Goal: Information Seeking & Learning: Learn about a topic

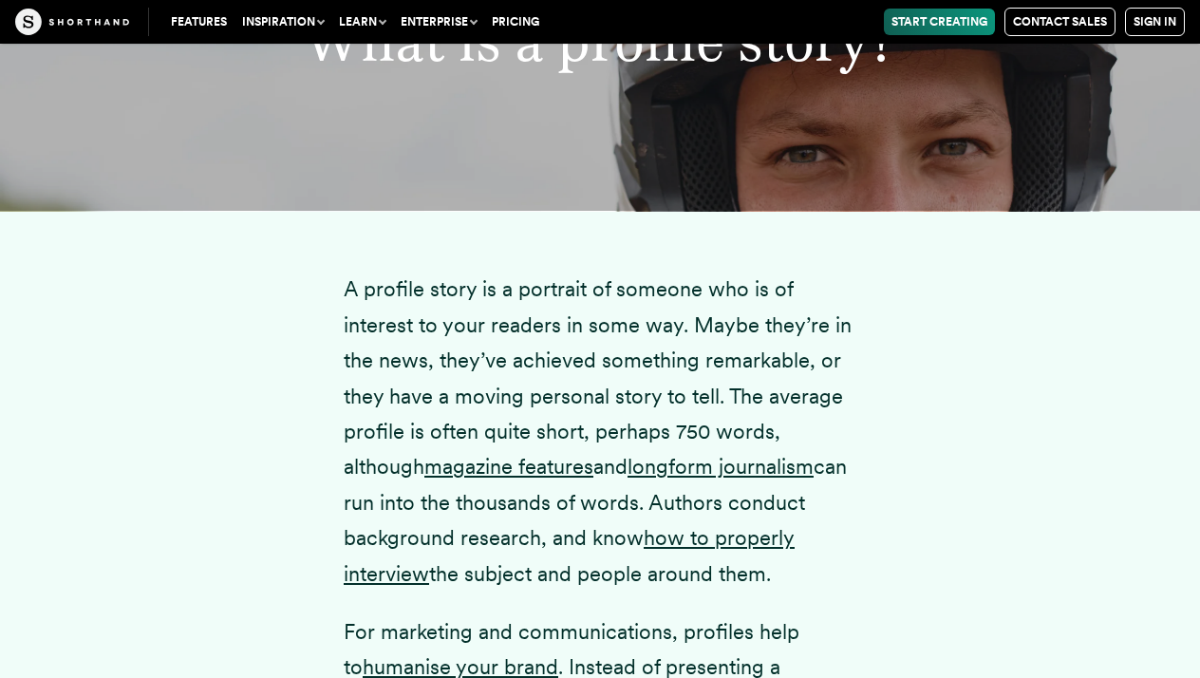
scroll to position [1956, 0]
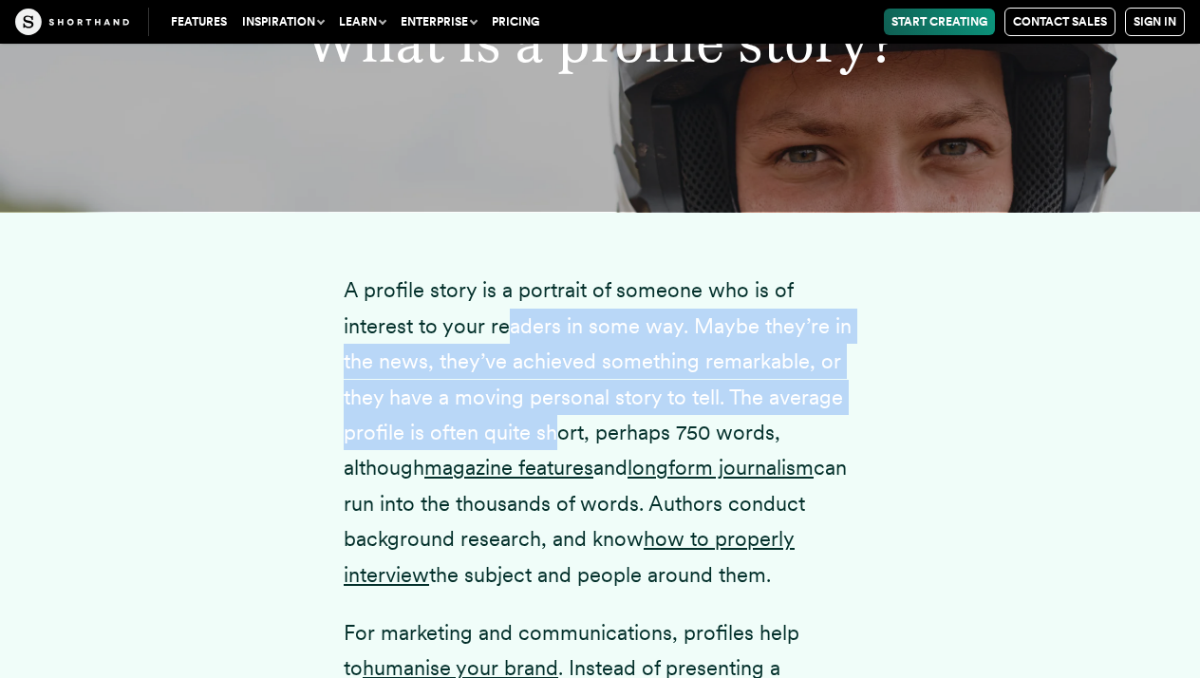
drag, startPoint x: 561, startPoint y: 406, endPoint x: 501, endPoint y: 297, distance: 124.5
click at [501, 297] on p "A profile story is a portrait of someone who is of interest to your readers in …" at bounding box center [600, 432] width 513 height 320
drag, startPoint x: 501, startPoint y: 296, endPoint x: 630, endPoint y: 429, distance: 185.3
click at [630, 429] on p "A profile story is a portrait of someone who is of interest to your readers in …" at bounding box center [600, 432] width 513 height 320
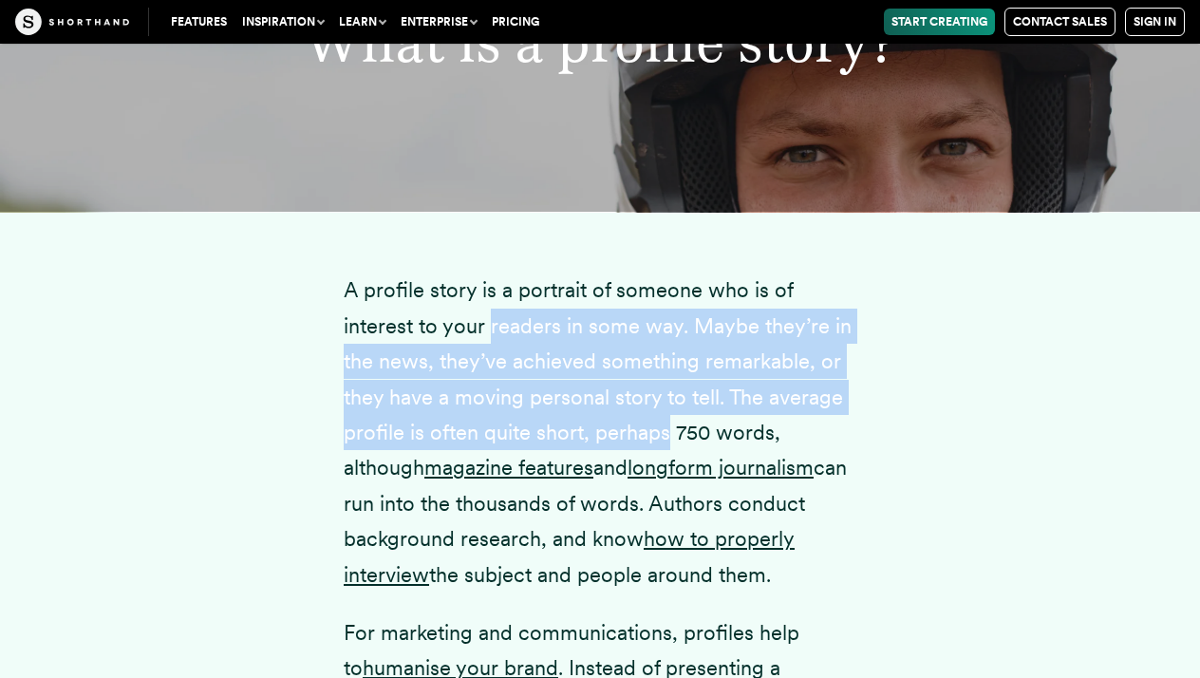
click at [630, 429] on p "A profile story is a portrait of someone who is of interest to your readers in …" at bounding box center [600, 432] width 513 height 320
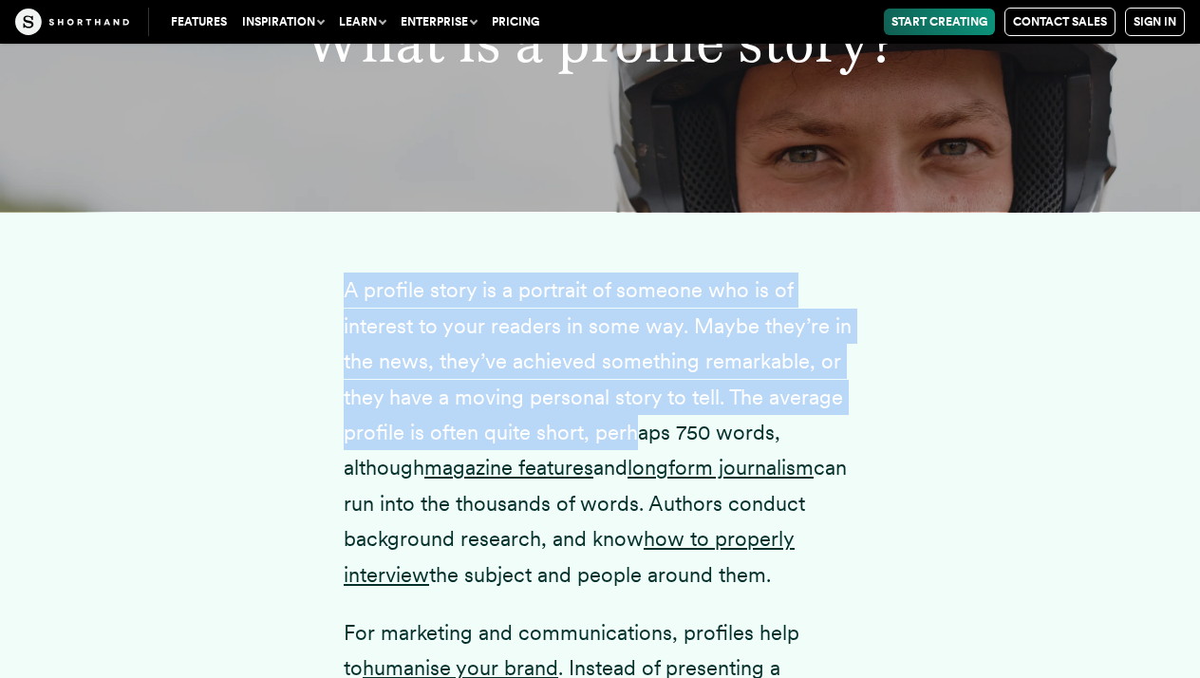
drag, startPoint x: 630, startPoint y: 429, endPoint x: 565, endPoint y: 246, distance: 194.6
click at [569, 321] on p "A profile story is a portrait of someone who is of interest to your readers in …" at bounding box center [600, 432] width 513 height 320
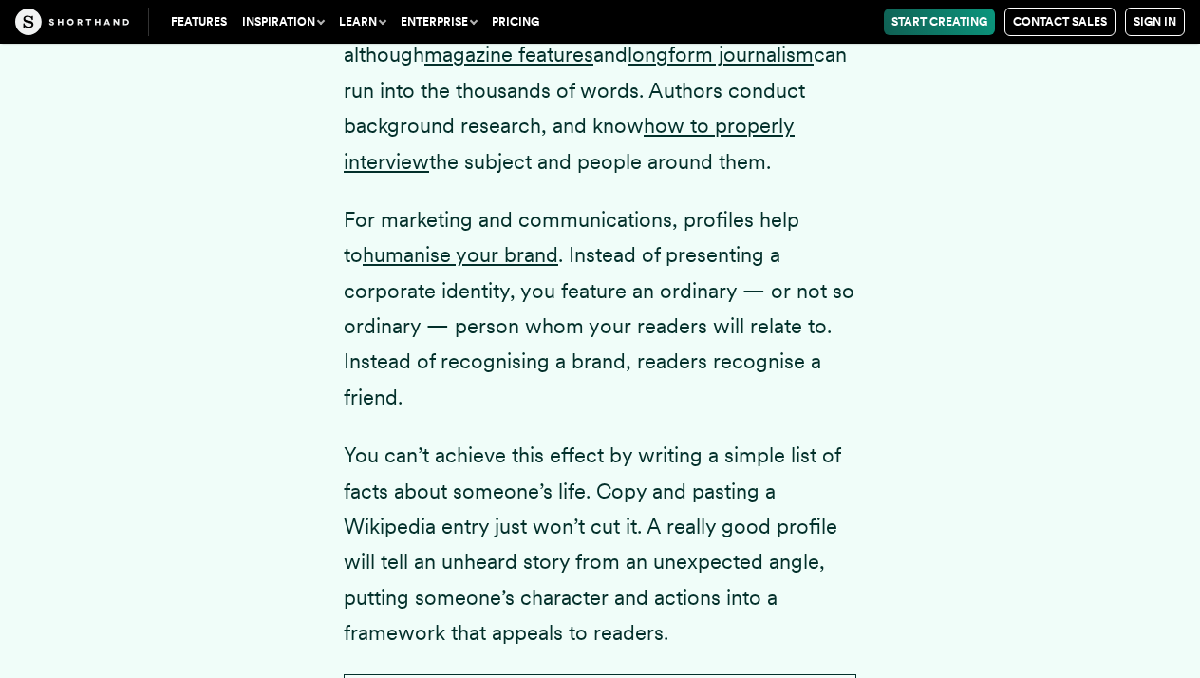
scroll to position [2449, 0]
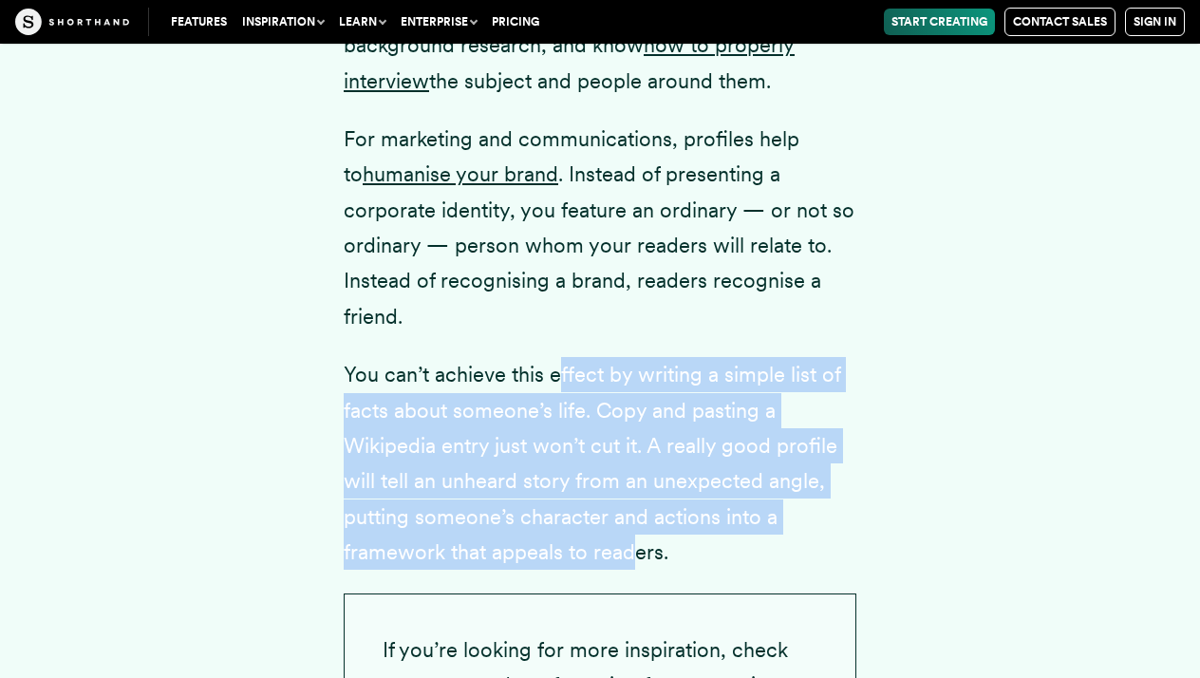
drag, startPoint x: 554, startPoint y: 330, endPoint x: 638, endPoint y: 483, distance: 174.2
click at [638, 484] on p "You can’t achieve this effect by writing a simple list of facts about someone’s…" at bounding box center [600, 463] width 513 height 213
click at [638, 483] on p "You can’t achieve this effect by writing a simple list of facts about someone’s…" at bounding box center [600, 463] width 513 height 213
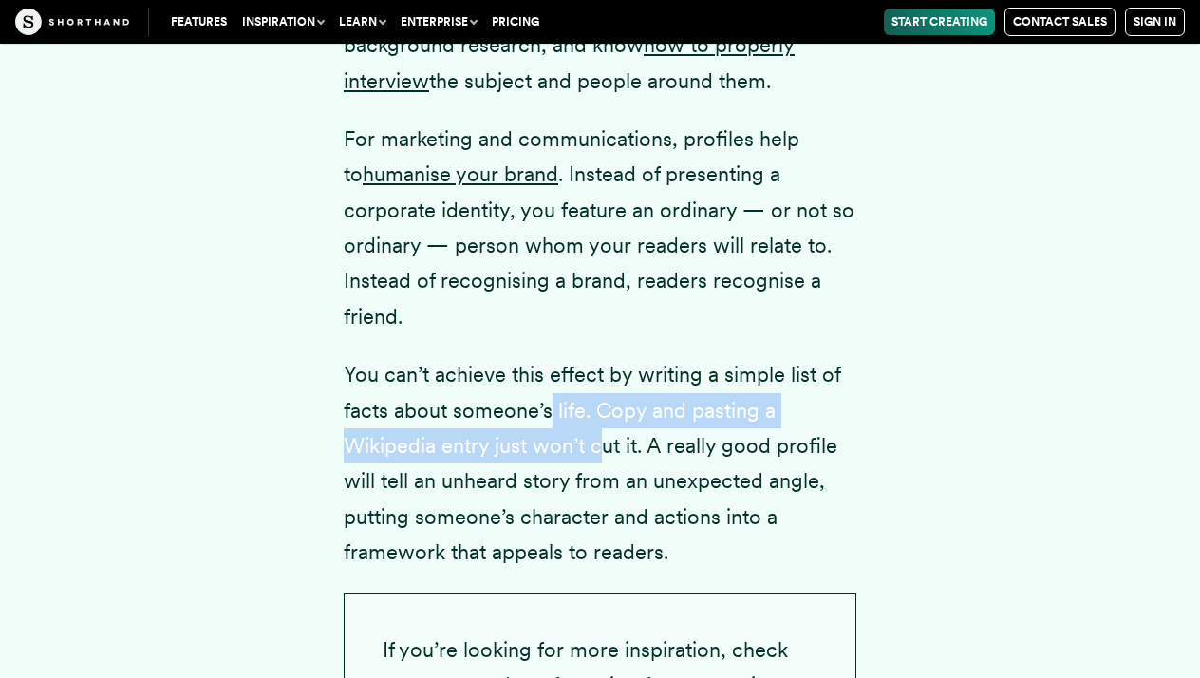
drag, startPoint x: 549, startPoint y: 351, endPoint x: 601, endPoint y: 404, distance: 74.5
click at [601, 404] on p "You can’t achieve this effect by writing a simple list of facts about someone’s…" at bounding box center [600, 463] width 513 height 213
click at [600, 404] on p "You can’t achieve this effect by writing a simple list of facts about someone’s…" at bounding box center [600, 463] width 513 height 213
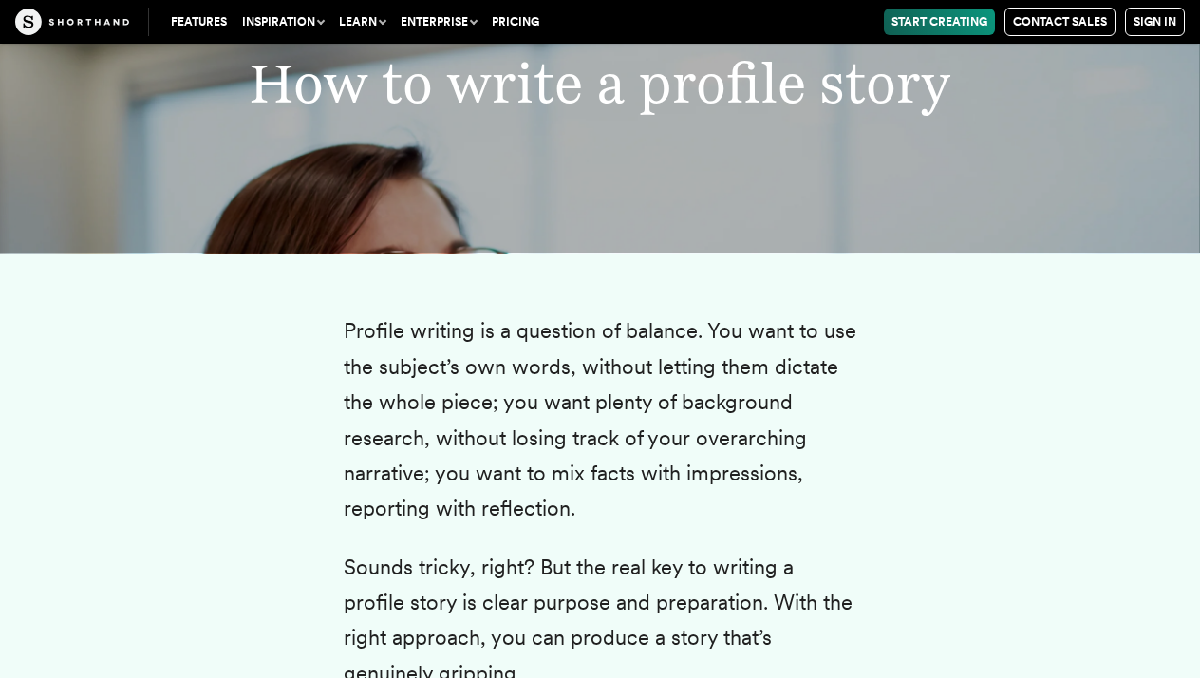
scroll to position [3570, 0]
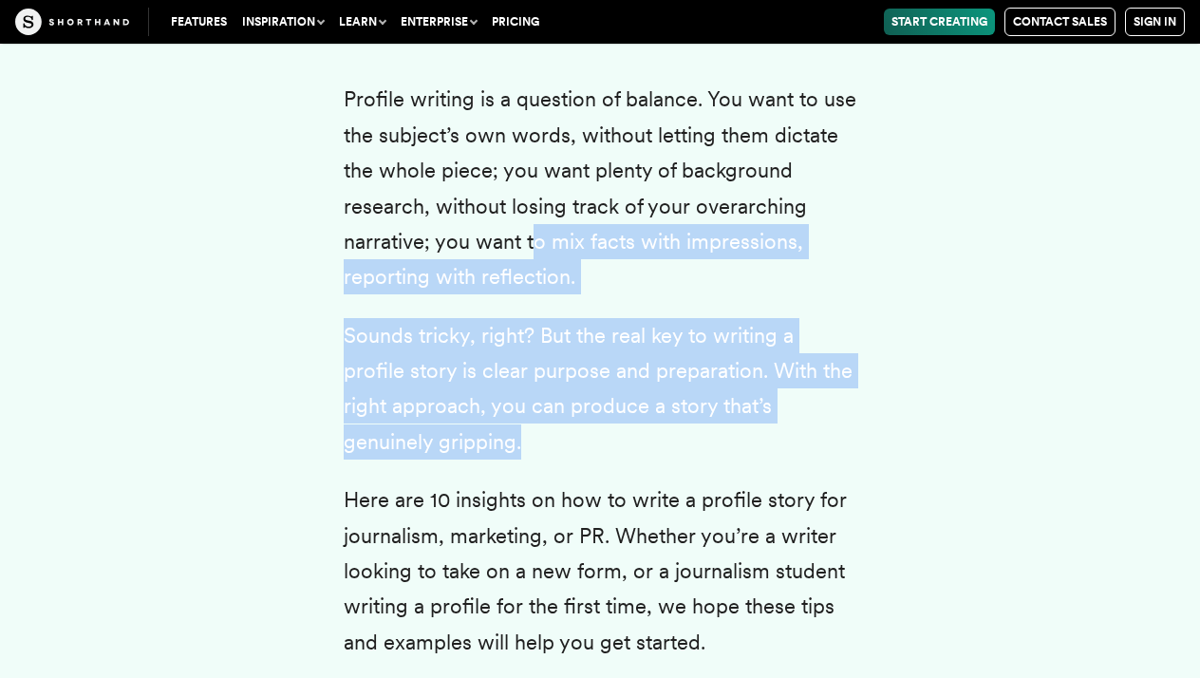
drag, startPoint x: 610, startPoint y: 392, endPoint x: 535, endPoint y: 189, distance: 216.6
click at [535, 189] on p "Profile writing is a question of balance. You want to use the subject’s own wor…" at bounding box center [600, 188] width 513 height 213
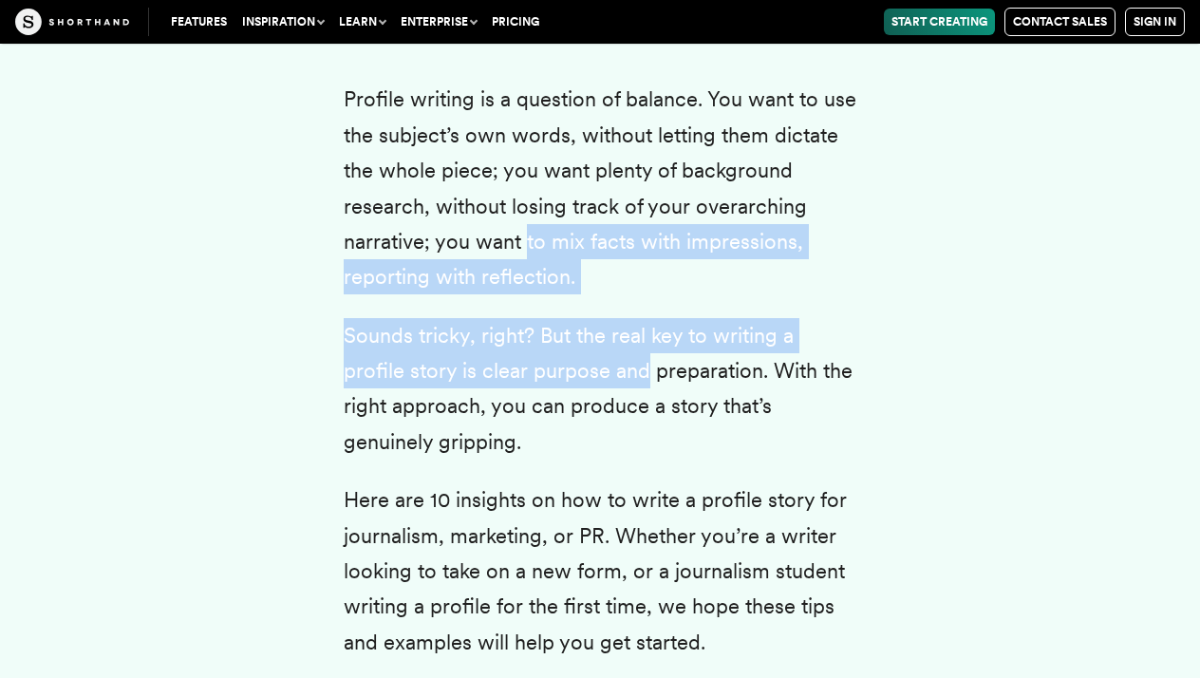
drag, startPoint x: 535, startPoint y: 189, endPoint x: 558, endPoint y: 325, distance: 137.7
click at [558, 325] on p "Sounds tricky, right? But the real key to writing a profile story is clear purp…" at bounding box center [600, 389] width 513 height 142
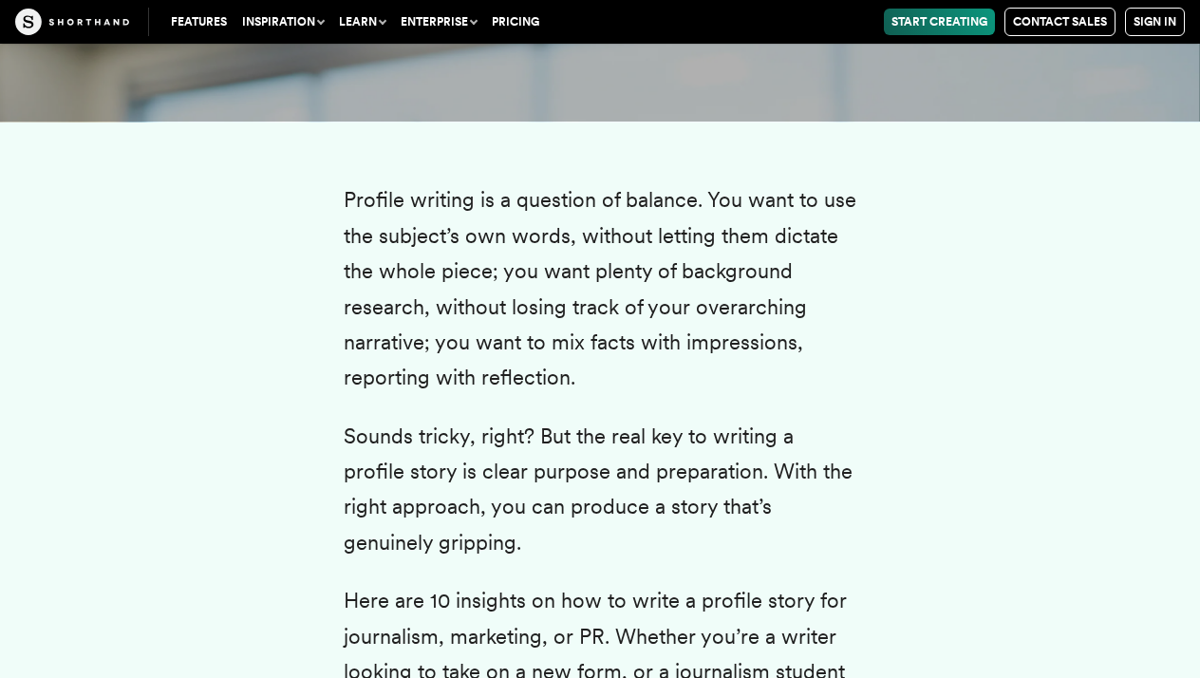
scroll to position [3466, 0]
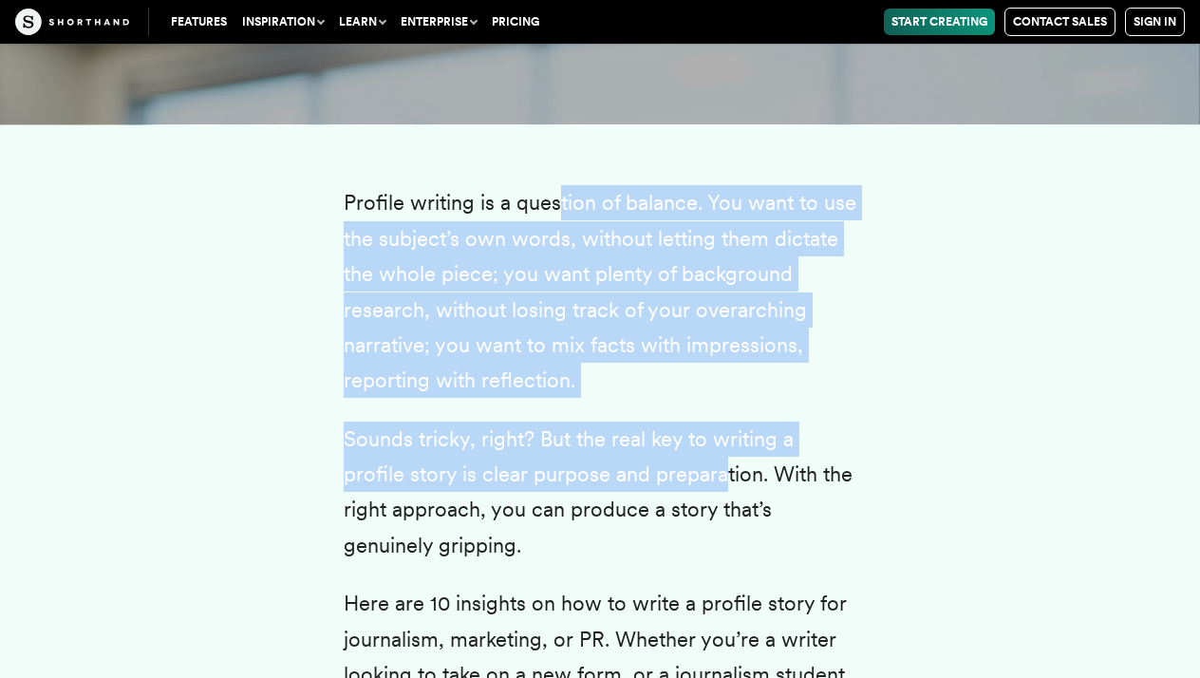
drag, startPoint x: 555, startPoint y: 143, endPoint x: 655, endPoint y: 396, distance: 271.5
click at [655, 422] on p "Sounds tricky, right? But the real key to writing a profile story is clear purp…" at bounding box center [600, 493] width 513 height 142
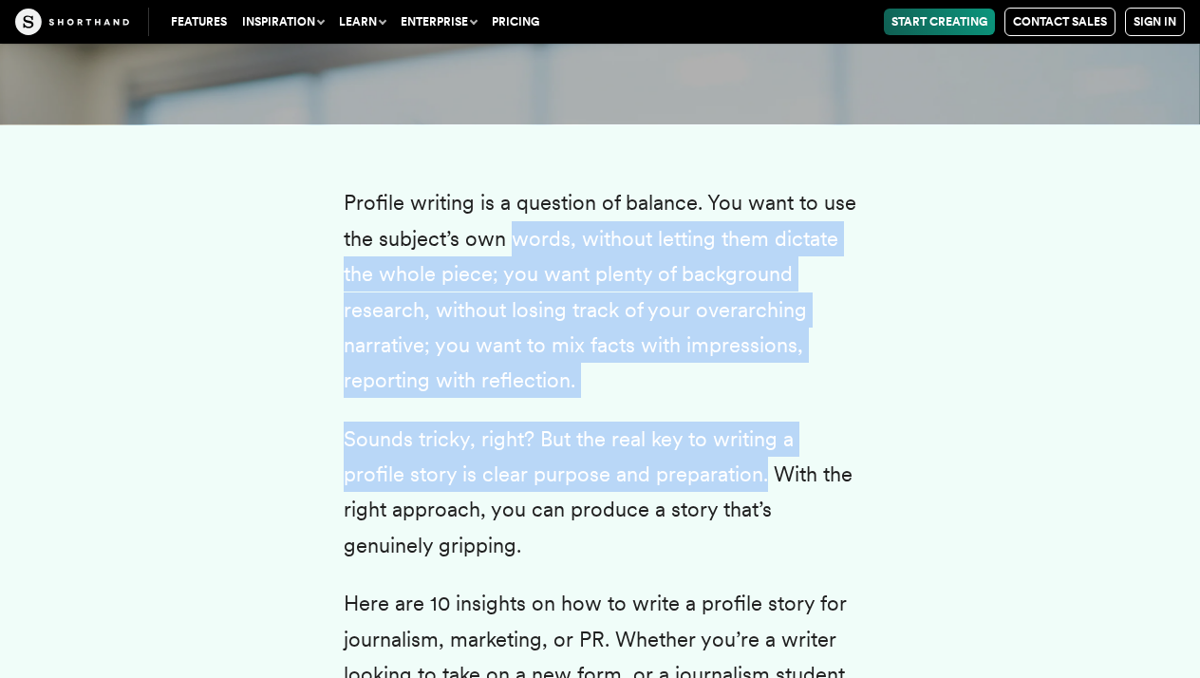
drag, startPoint x: 700, startPoint y: 417, endPoint x: 509, endPoint y: 178, distance: 306.0
click at [509, 185] on p "Profile writing is a question of balance. You want to use the subject’s own wor…" at bounding box center [600, 291] width 513 height 213
drag, startPoint x: 509, startPoint y: 178, endPoint x: 691, endPoint y: 427, distance: 309.1
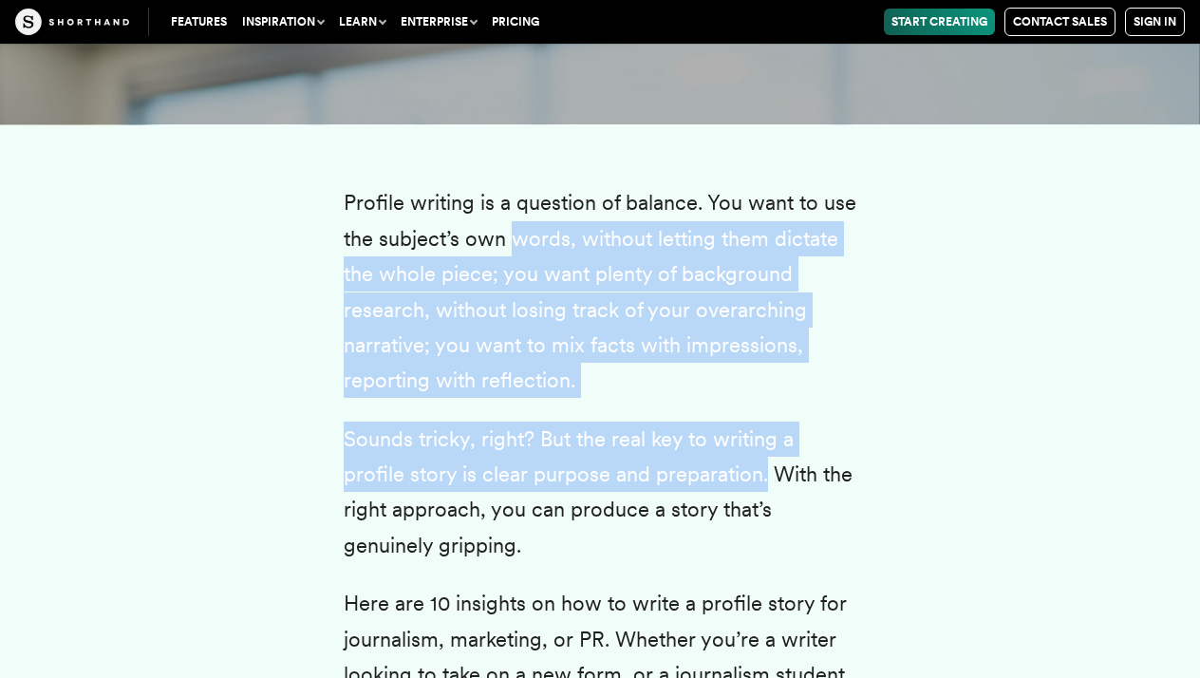
click at [691, 427] on p "Sounds tricky, right? But the real key to writing a profile story is clear purp…" at bounding box center [600, 493] width 513 height 142
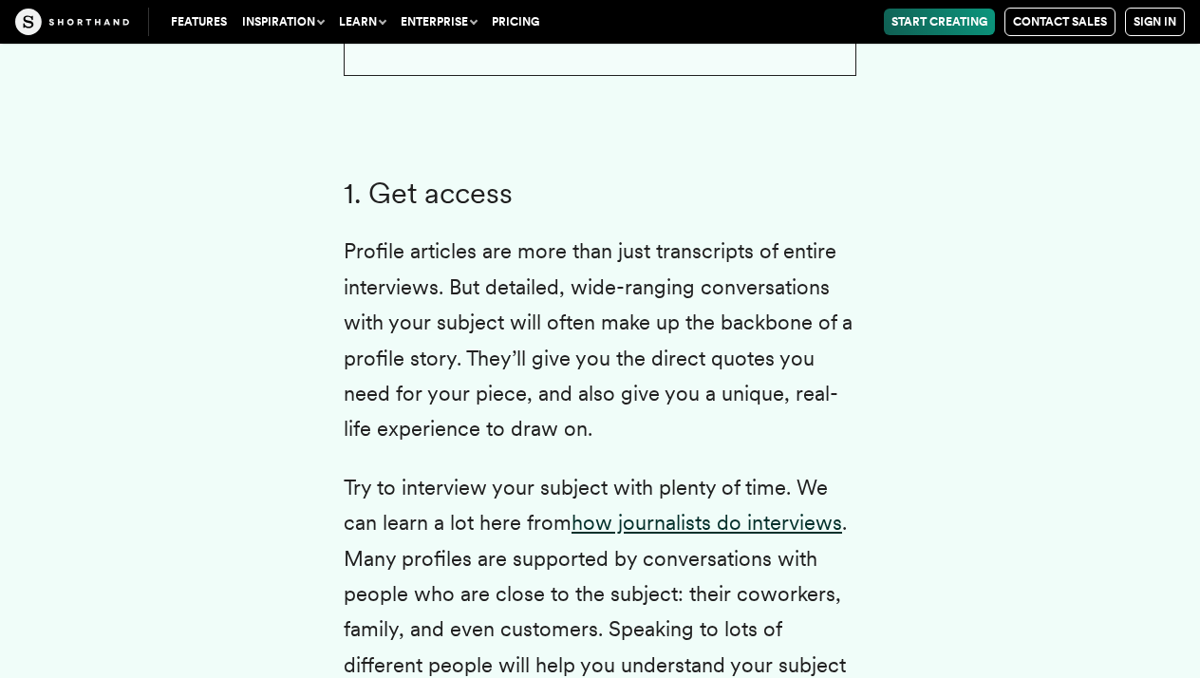
scroll to position [4362, 0]
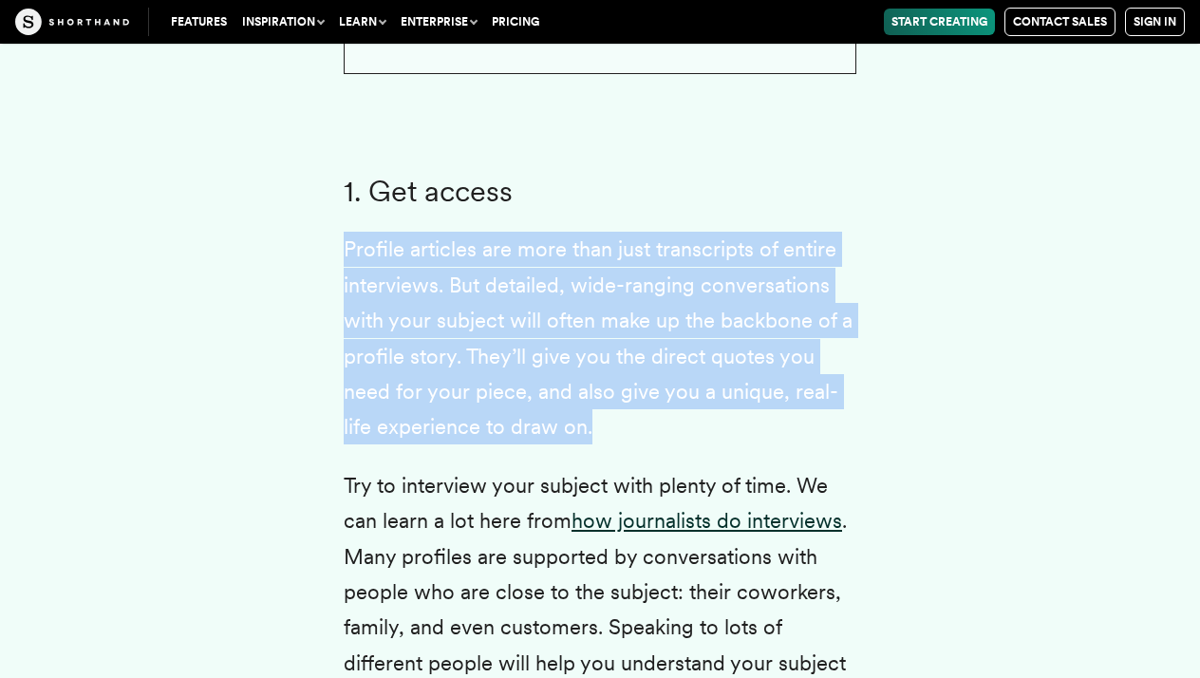
drag, startPoint x: 697, startPoint y: 355, endPoint x: 587, endPoint y: 127, distance: 253.1
click at [587, 175] on h3 "1. Get access" at bounding box center [600, 192] width 513 height 35
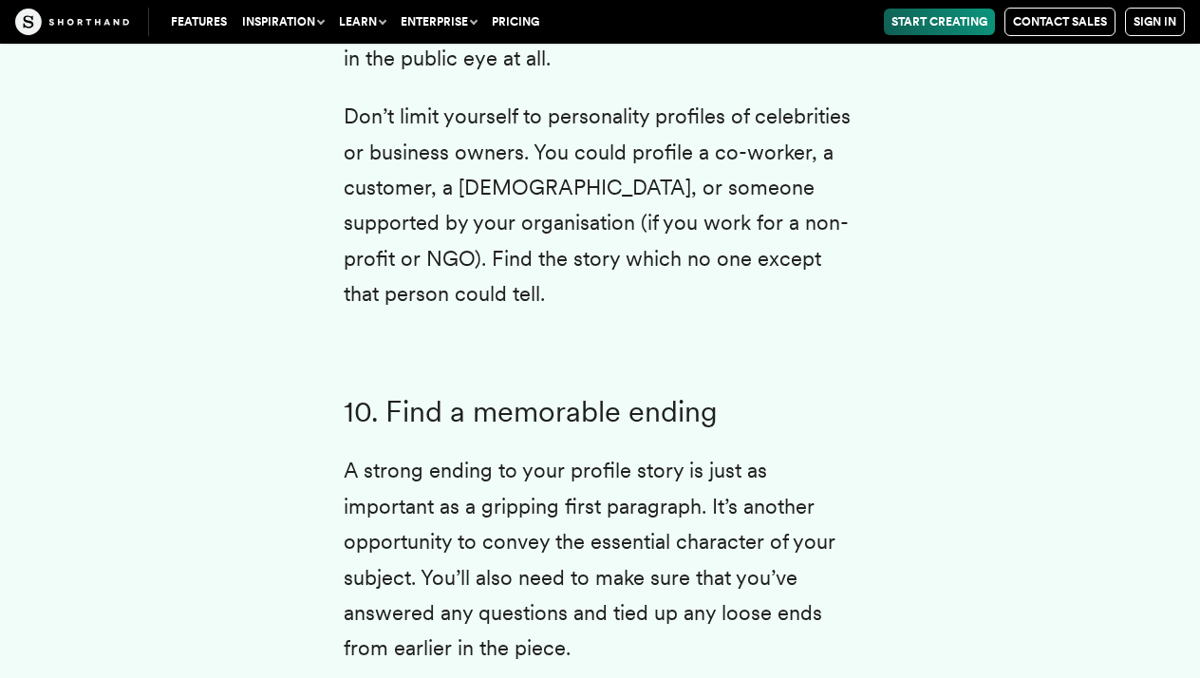
scroll to position [10334, 0]
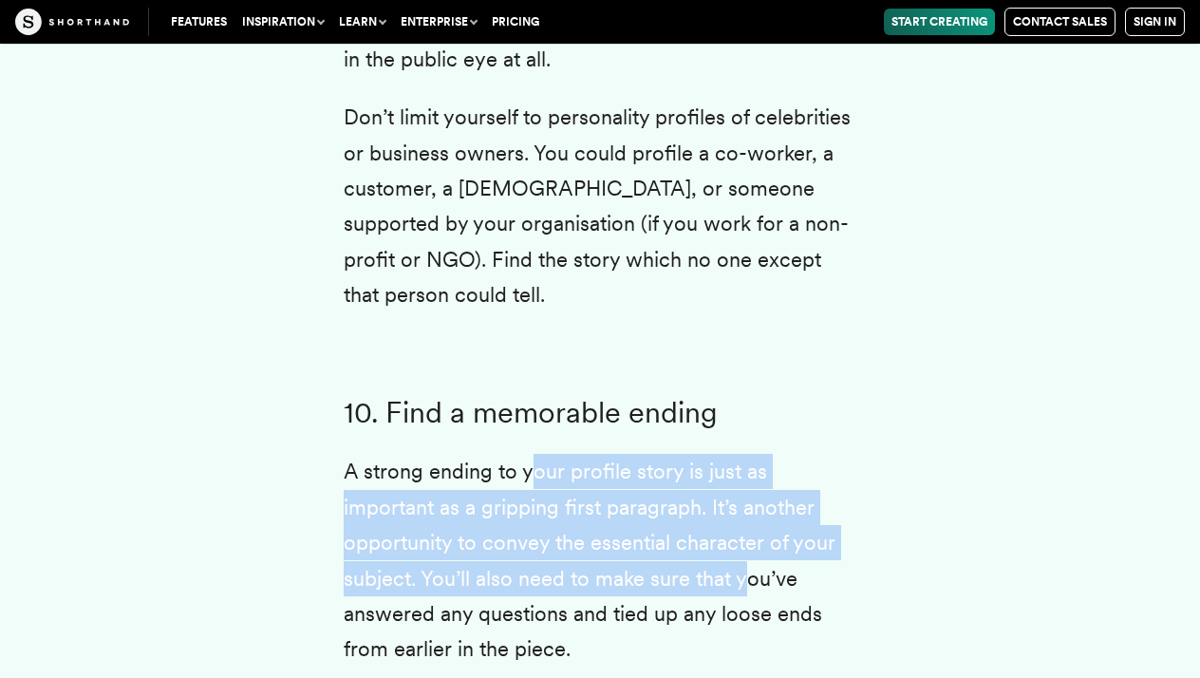
drag, startPoint x: 614, startPoint y: 391, endPoint x: 525, endPoint y: 277, distance: 144.7
click at [525, 454] on p "A strong ending to your profile story is just as important as a gripping first …" at bounding box center [600, 560] width 513 height 213
drag, startPoint x: 525, startPoint y: 277, endPoint x: 616, endPoint y: 385, distance: 141.5
click at [616, 454] on p "A strong ending to your profile story is just as important as a gripping first …" at bounding box center [600, 560] width 513 height 213
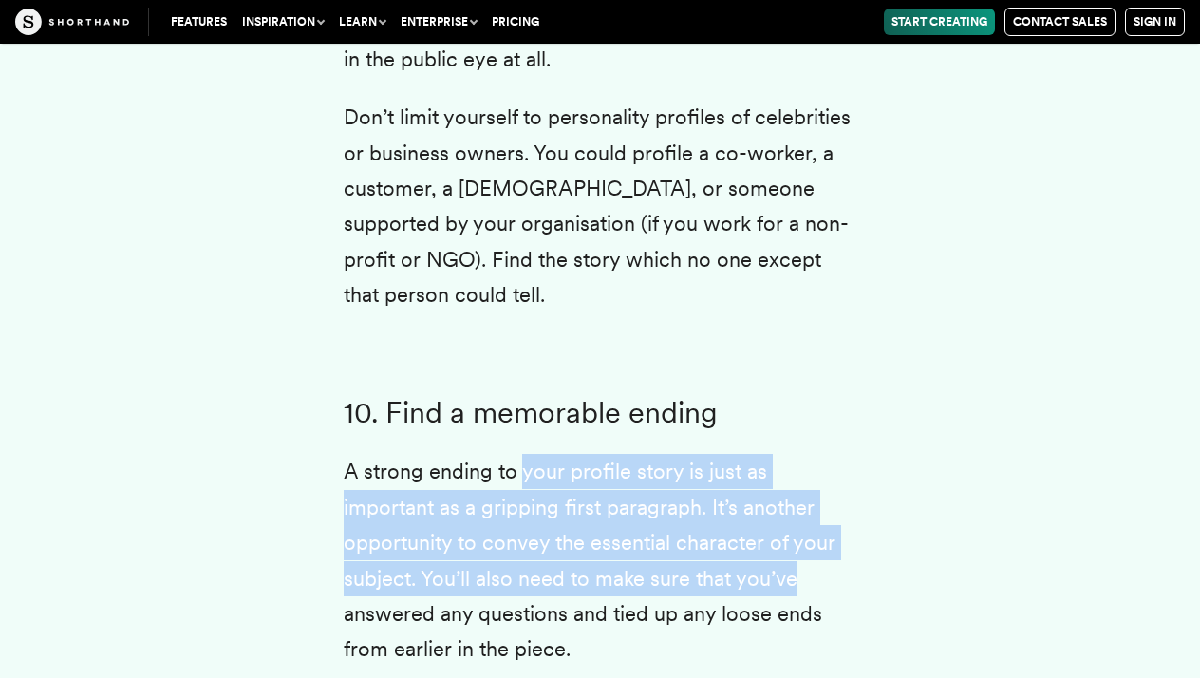
click at [616, 454] on p "A strong ending to your profile story is just as important as a gripping first …" at bounding box center [600, 560] width 513 height 213
drag, startPoint x: 616, startPoint y: 385, endPoint x: 585, endPoint y: 286, distance: 104.5
click at [585, 454] on p "A strong ending to your profile story is just as important as a gripping first …" at bounding box center [600, 560] width 513 height 213
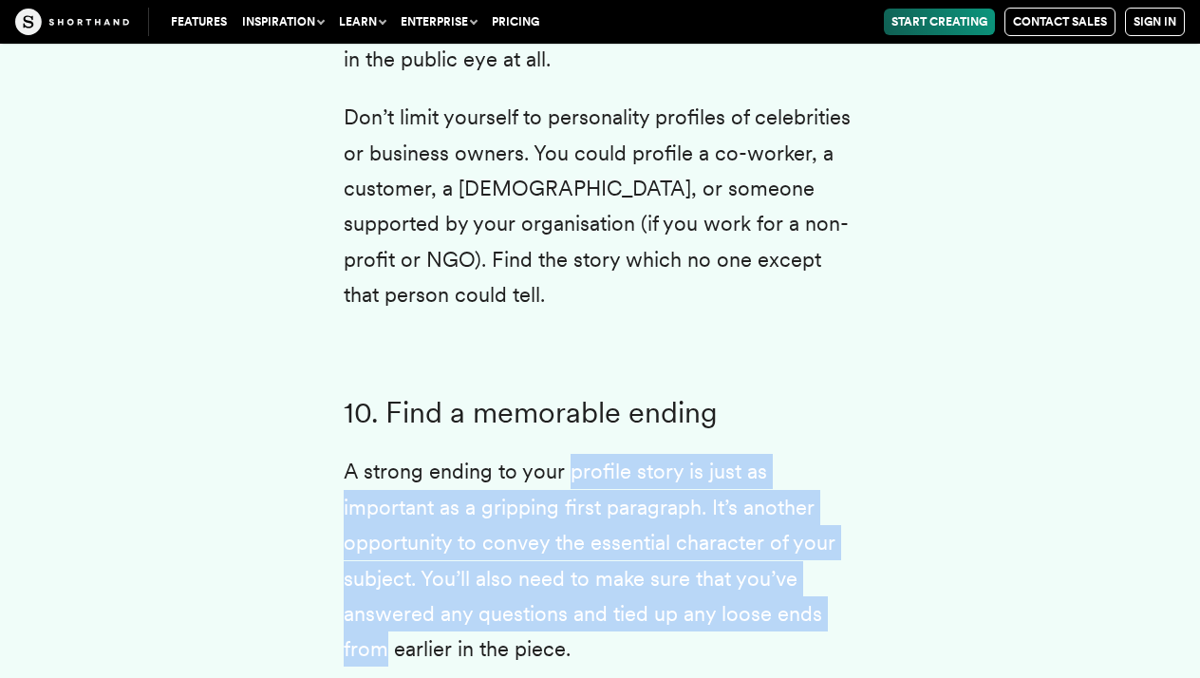
drag, startPoint x: 585, startPoint y: 286, endPoint x: 695, endPoint y: 407, distance: 164.0
click at [695, 454] on p "A strong ending to your profile story is just as important as a gripping first …" at bounding box center [600, 560] width 513 height 213
drag, startPoint x: 695, startPoint y: 407, endPoint x: 632, endPoint y: 287, distance: 135.9
click at [632, 454] on p "A strong ending to your profile story is just as important as a gripping first …" at bounding box center [600, 560] width 513 height 213
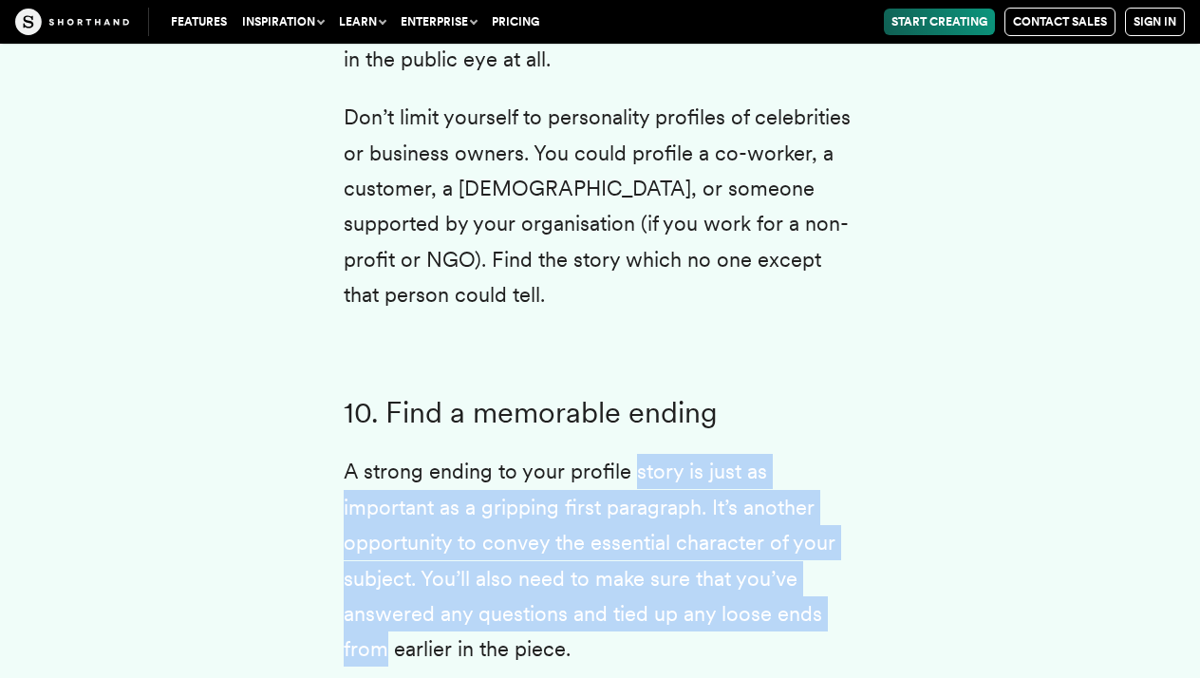
click at [632, 454] on p "A strong ending to your profile story is just as important as a gripping first …" at bounding box center [600, 560] width 513 height 213
drag, startPoint x: 632, startPoint y: 287, endPoint x: 665, endPoint y: 413, distance: 130.3
click at [665, 454] on p "A strong ending to your profile story is just as important as a gripping first …" at bounding box center [600, 560] width 513 height 213
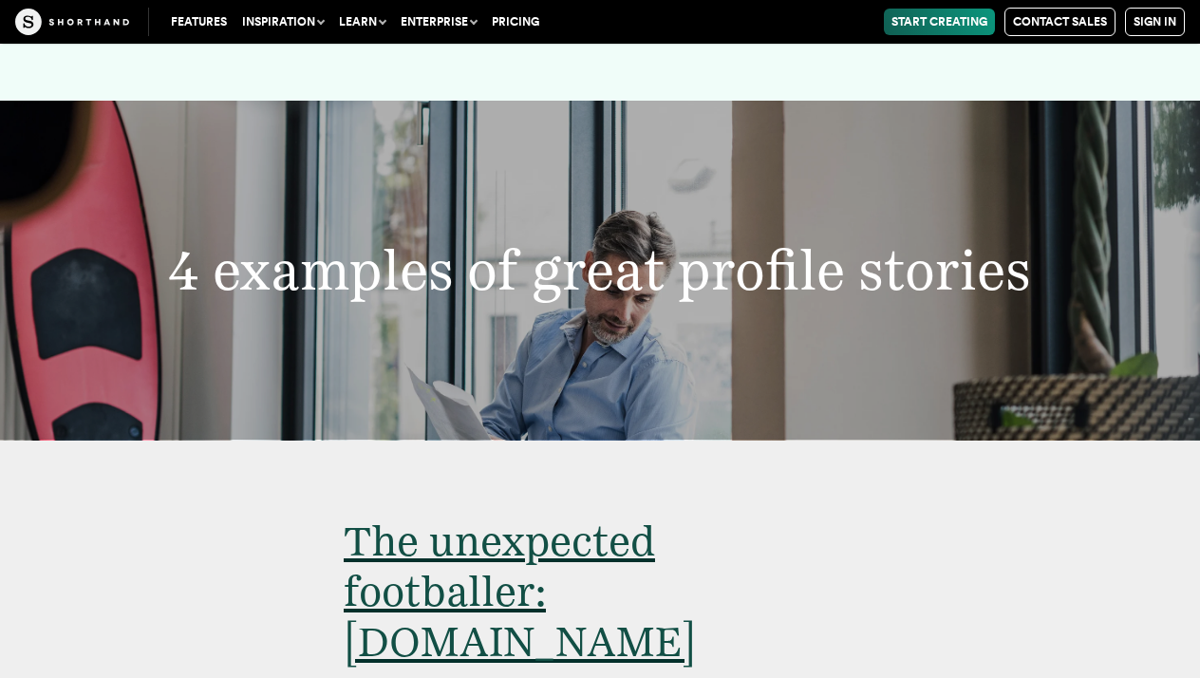
scroll to position [11198, 0]
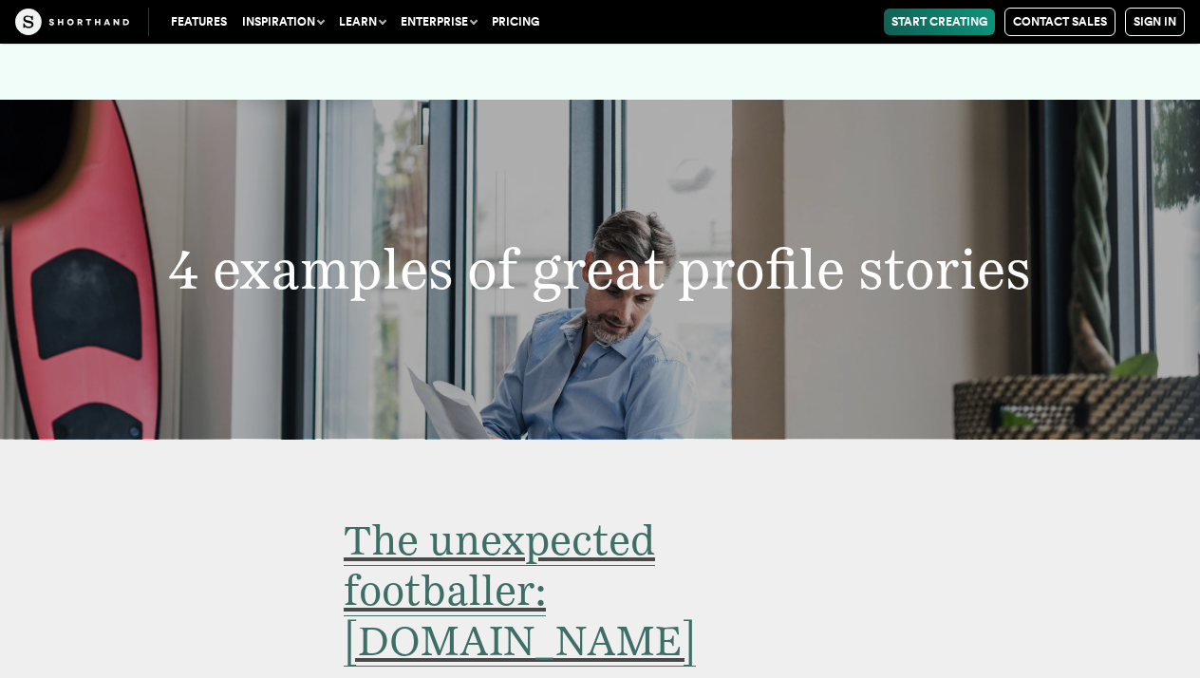
click at [626, 515] on span "The unexpected footballer: [DOMAIN_NAME]" at bounding box center [520, 591] width 352 height 152
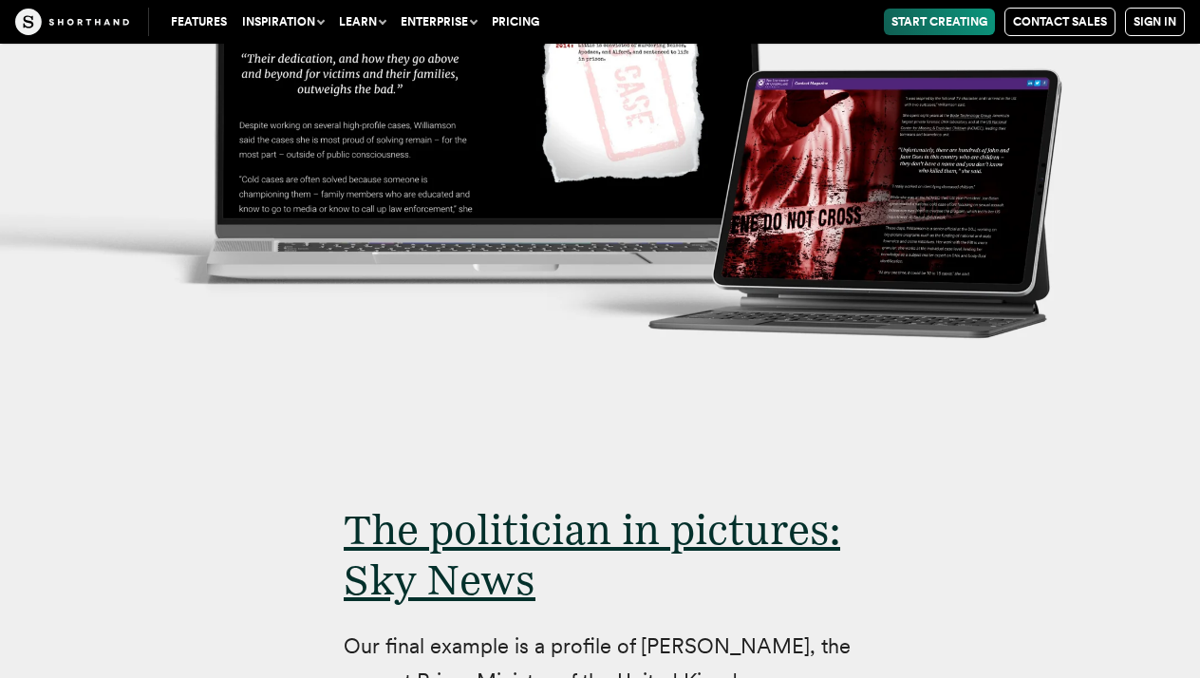
scroll to position [17573, 0]
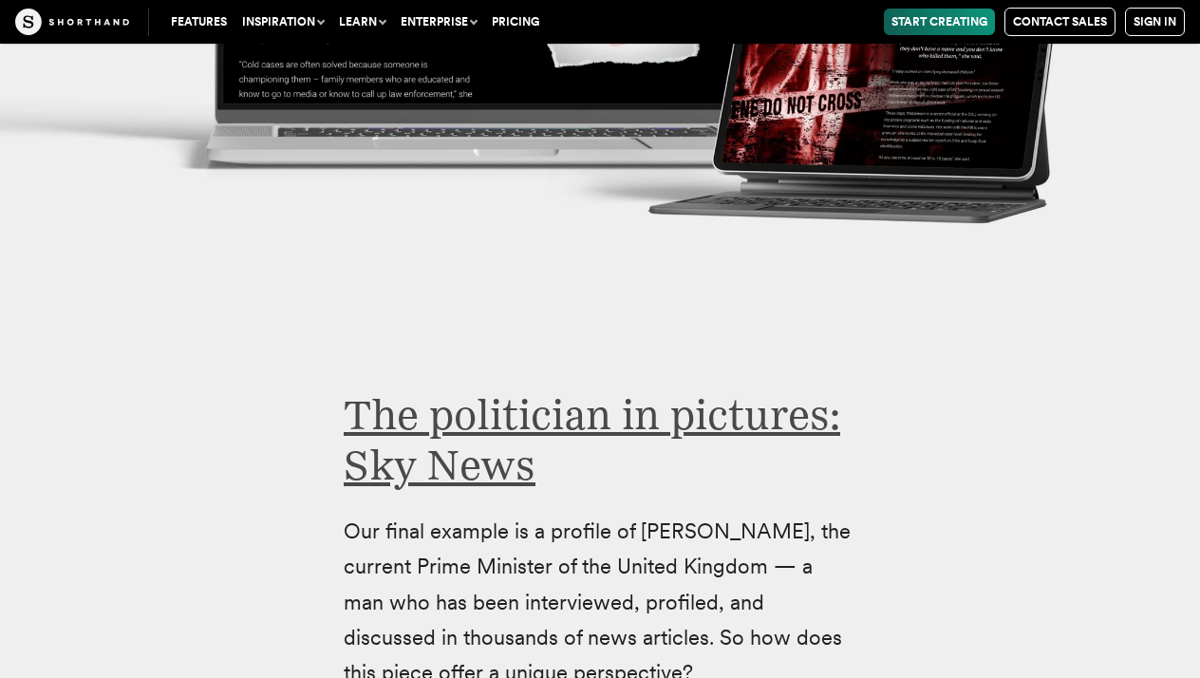
click at [594, 389] on link "The politician in pictures: Sky News" at bounding box center [592, 439] width 497 height 101
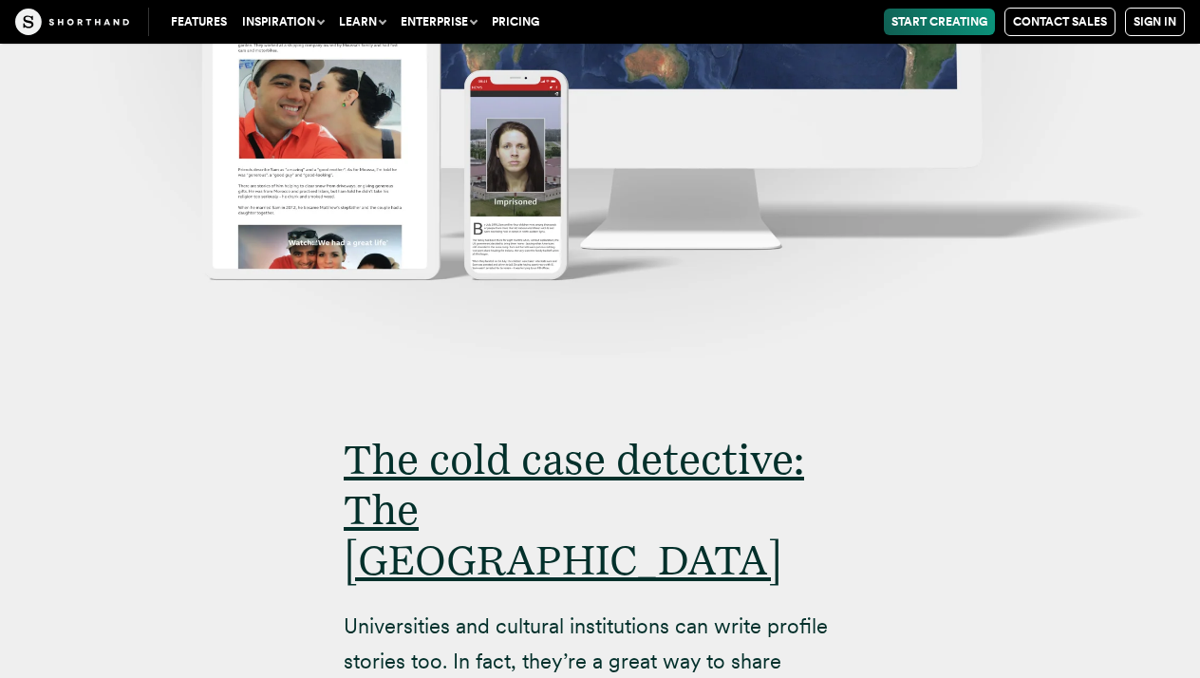
scroll to position [15437, 0]
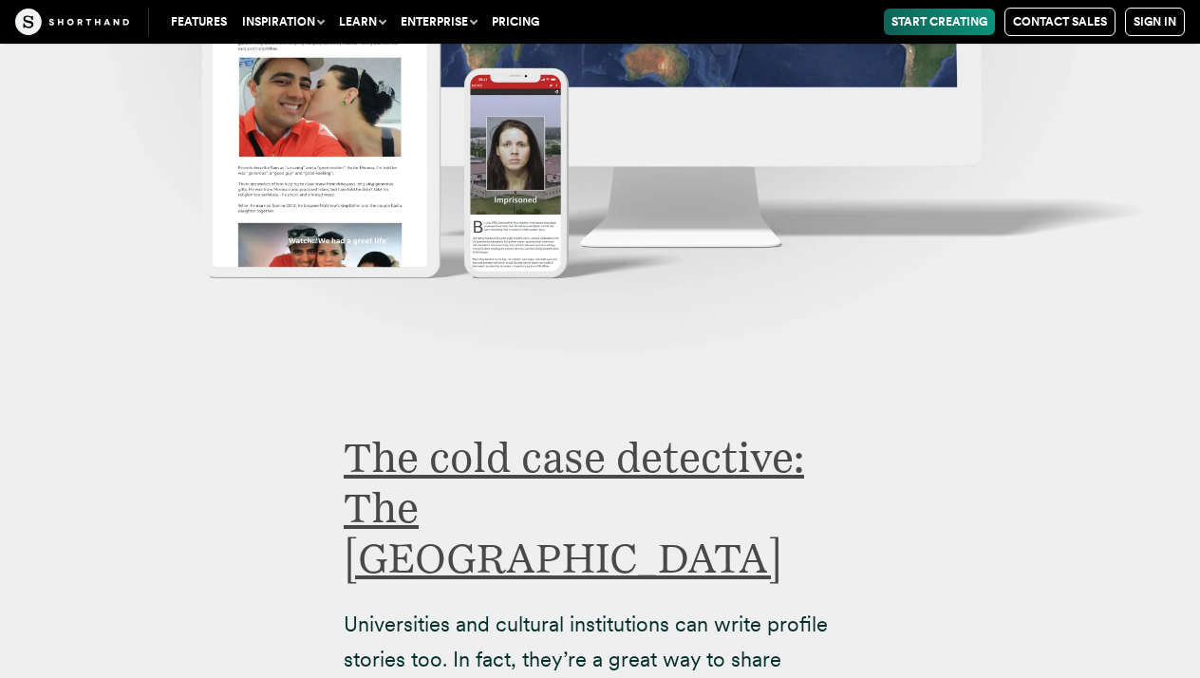
click at [545, 432] on link "The cold case detective: The [GEOGRAPHIC_DATA]" at bounding box center [574, 507] width 460 height 151
